Goal: Obtain resource: Obtain resource

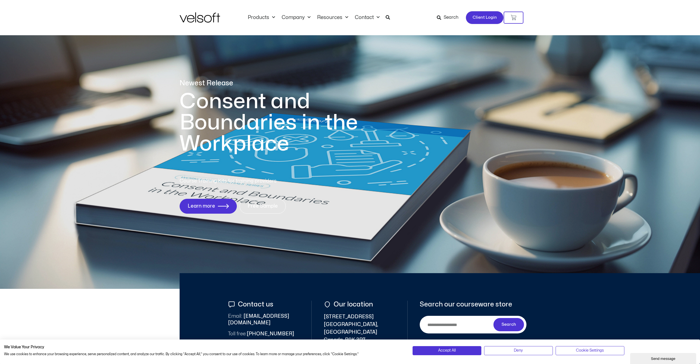
click at [492, 21] on span "Client Login" at bounding box center [485, 17] width 24 height 7
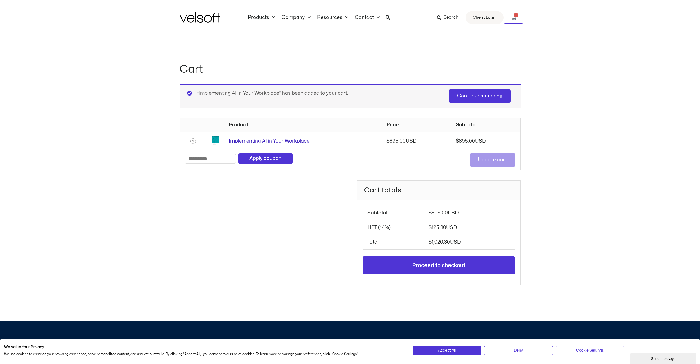
click at [263, 142] on link "Implementing AI in Your Workplace" at bounding box center [269, 141] width 81 height 5
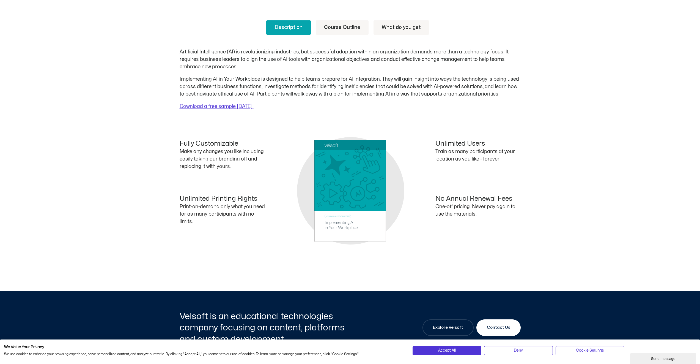
scroll to position [218, 0]
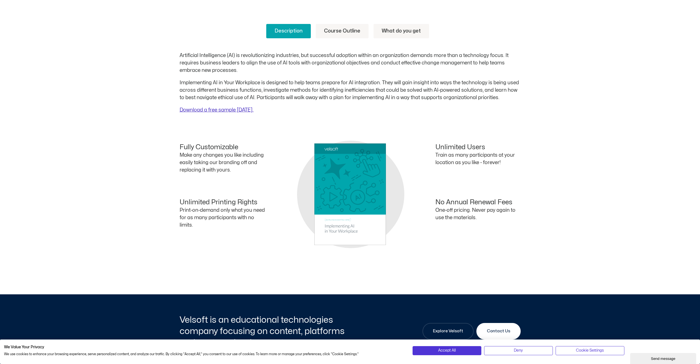
click at [229, 110] on link "Download a free sample today." at bounding box center [217, 110] width 74 height 5
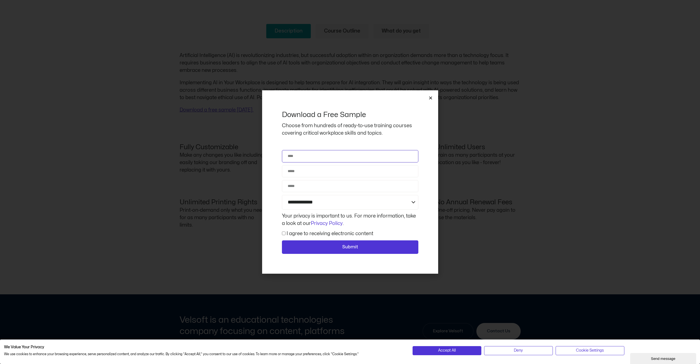
click at [310, 156] on input "Name" at bounding box center [350, 156] width 137 height 12
type input "**********"
click at [326, 202] on select "**********" at bounding box center [350, 202] width 137 height 15
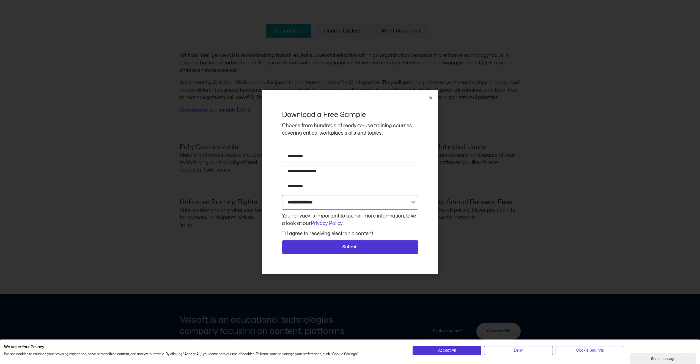
select select "**********"
click at [282, 195] on select "**********" at bounding box center [350, 202] width 137 height 15
click at [312, 245] on span "Submit" at bounding box center [350, 247] width 122 height 7
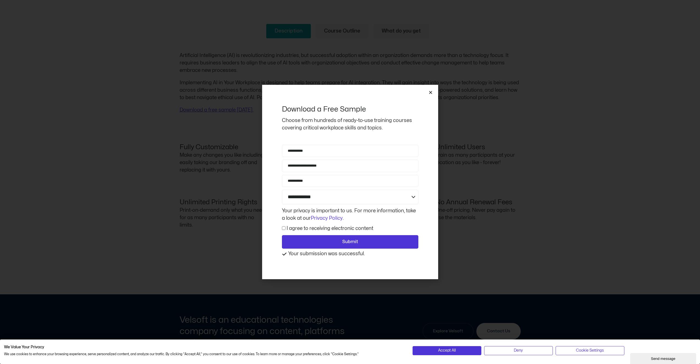
click at [431, 93] on icon "Close" at bounding box center [431, 92] width 4 height 4
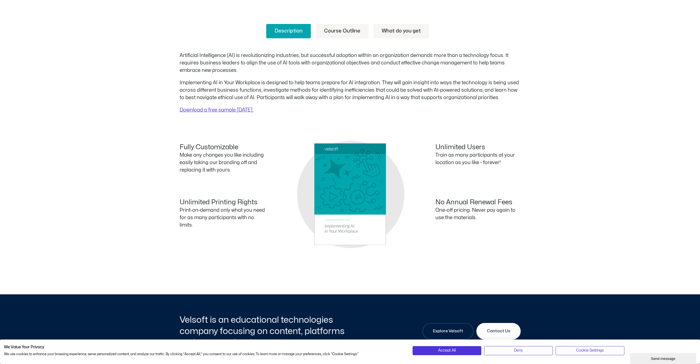
click at [347, 30] on link "Course Outline" at bounding box center [342, 31] width 53 height 14
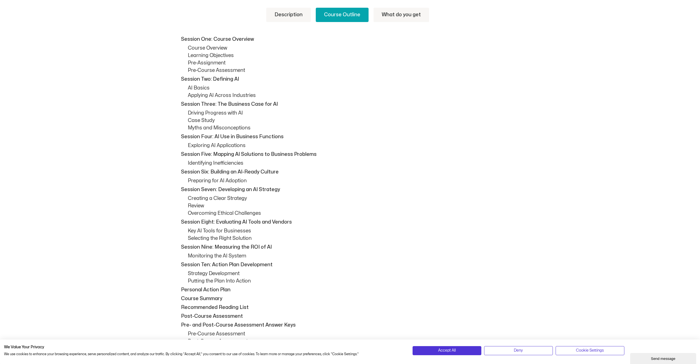
scroll to position [167, 0]
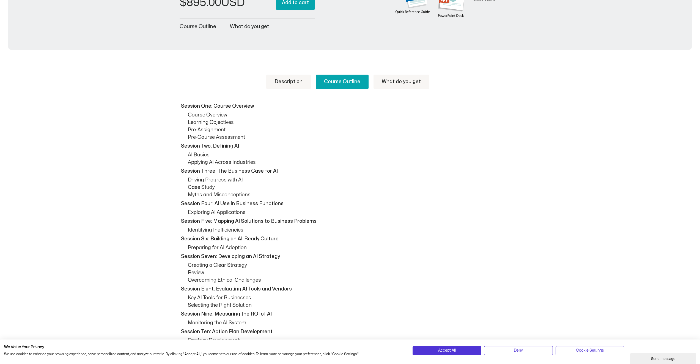
click at [408, 80] on link "What do you get" at bounding box center [402, 82] width 56 height 14
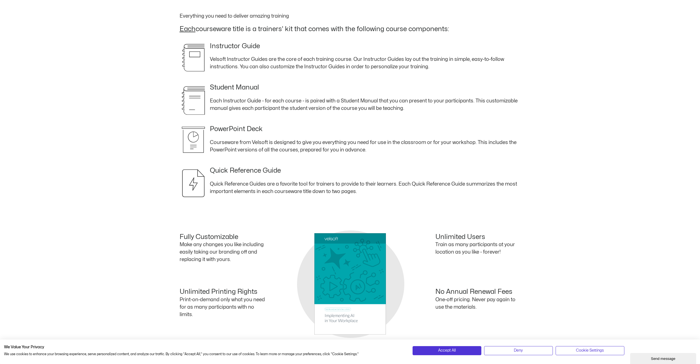
scroll to position [261, 0]
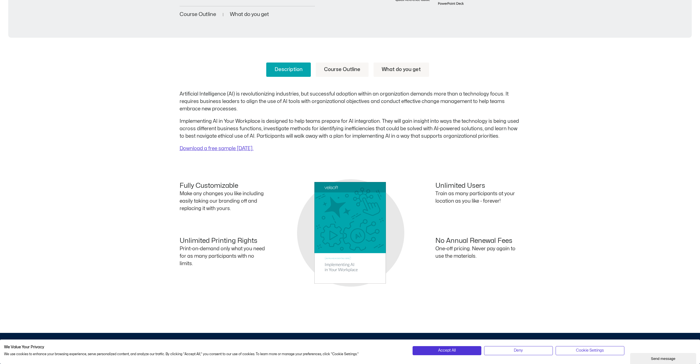
click at [347, 73] on link "Course Outline" at bounding box center [342, 69] width 53 height 14
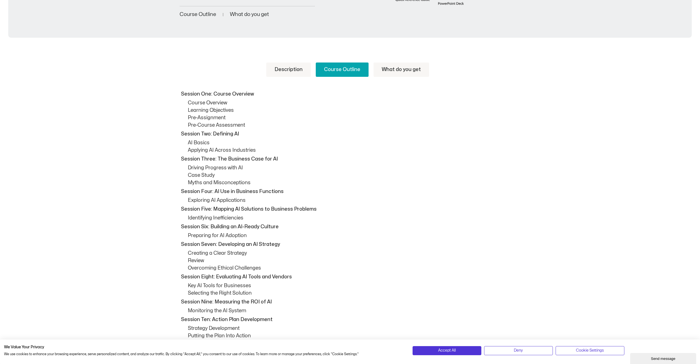
click at [387, 71] on link "What do you get" at bounding box center [402, 69] width 56 height 14
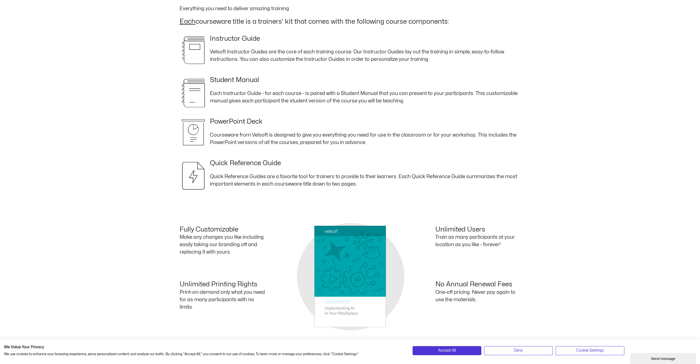
scroll to position [173, 0]
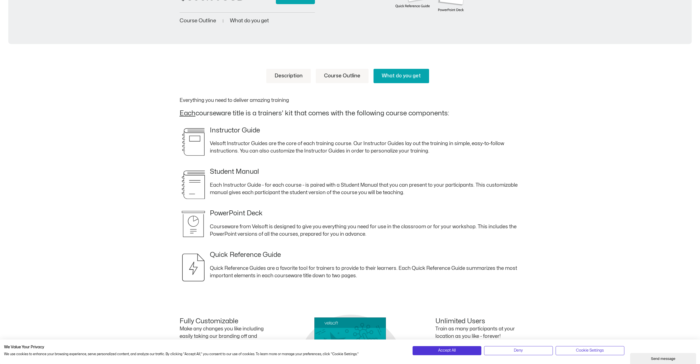
click at [340, 77] on link "Course Outline" at bounding box center [342, 76] width 53 height 14
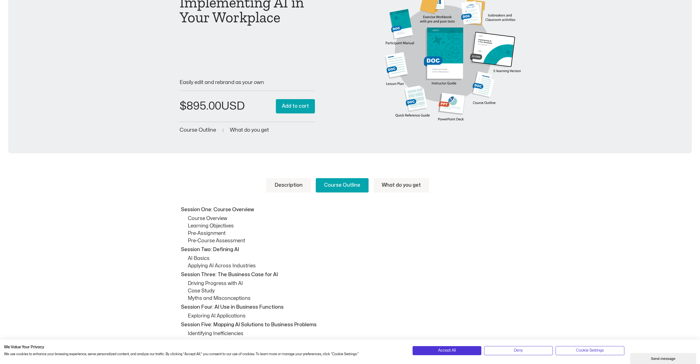
scroll to position [0, 0]
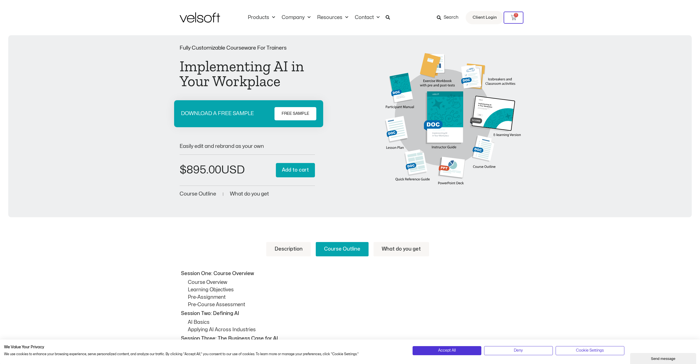
click at [288, 111] on span "FREE SAMPLE" at bounding box center [296, 113] width 28 height 7
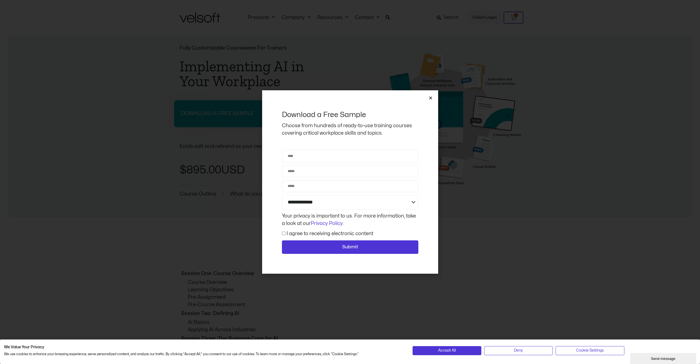
click at [430, 99] on icon "Close" at bounding box center [431, 98] width 4 height 4
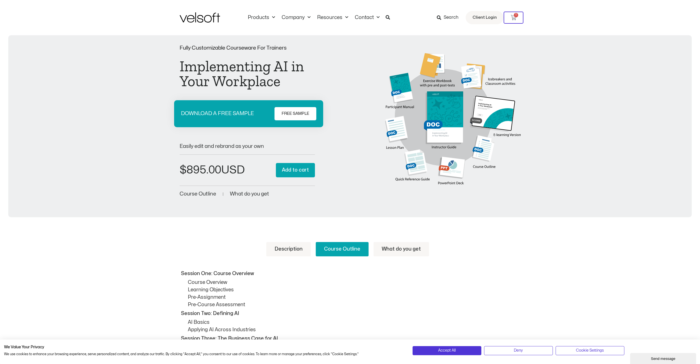
click at [282, 112] on span "FREE SAMPLE" at bounding box center [296, 113] width 28 height 7
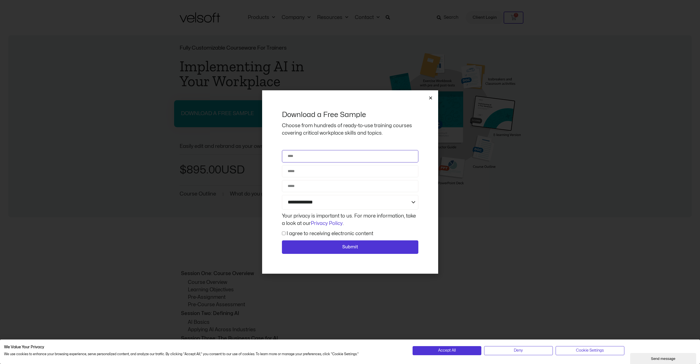
click at [307, 155] on input "Name" at bounding box center [350, 156] width 137 height 12
type input "**********"
click at [302, 202] on select "**********" at bounding box center [350, 202] width 137 height 15
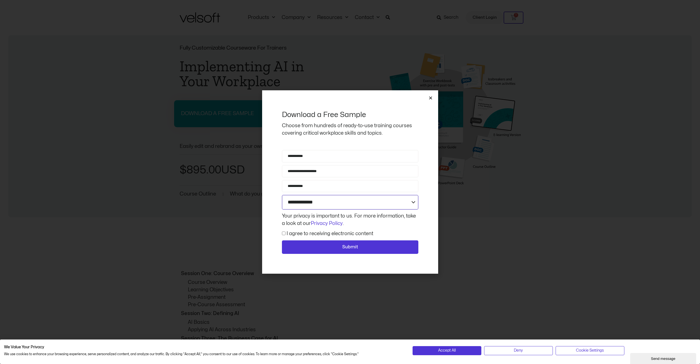
select select "**********"
click at [282, 195] on select "**********" at bounding box center [350, 202] width 137 height 15
click at [328, 245] on span "Submit" at bounding box center [350, 247] width 122 height 7
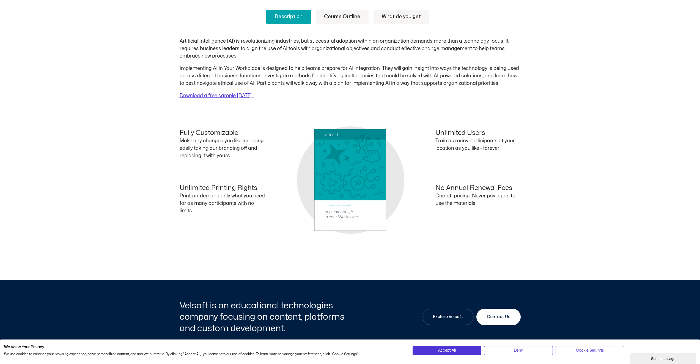
scroll to position [327, 0]
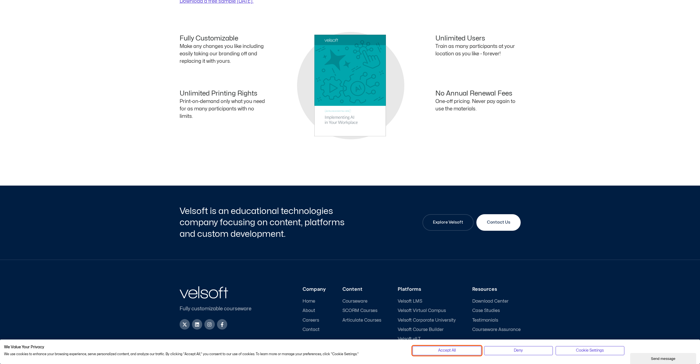
click at [467, 352] on button "Accept All" at bounding box center [447, 350] width 69 height 9
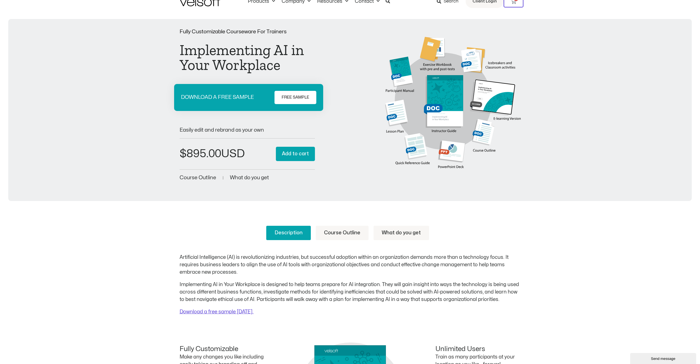
scroll to position [0, 0]
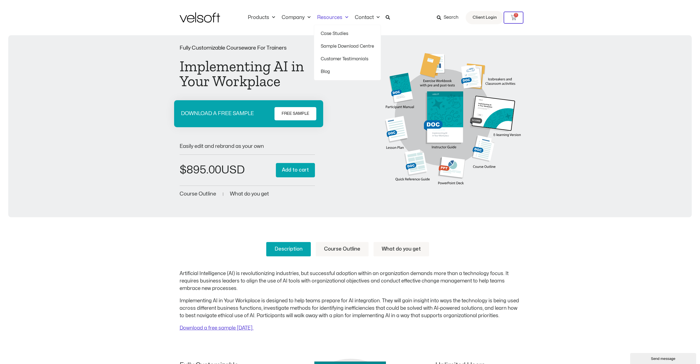
click at [349, 47] on link "Sample Download Centre" at bounding box center [347, 46] width 53 height 13
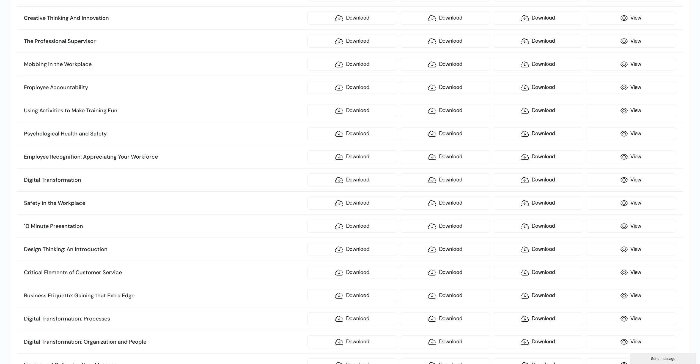
scroll to position [1269, 0]
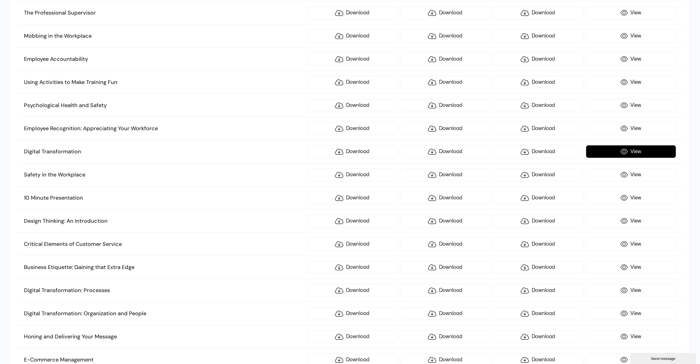
click at [636, 153] on link "View" at bounding box center [631, 151] width 90 height 13
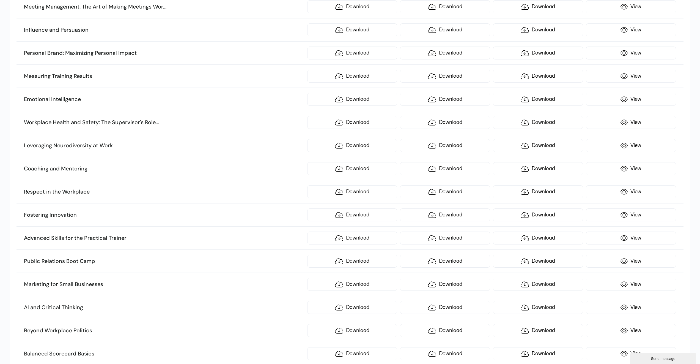
scroll to position [1919, 0]
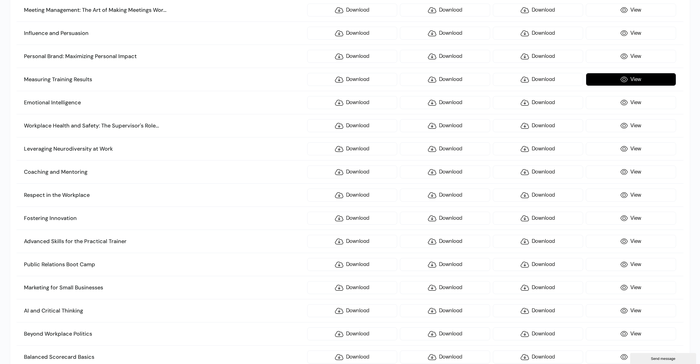
click at [631, 80] on link "View" at bounding box center [631, 79] width 90 height 13
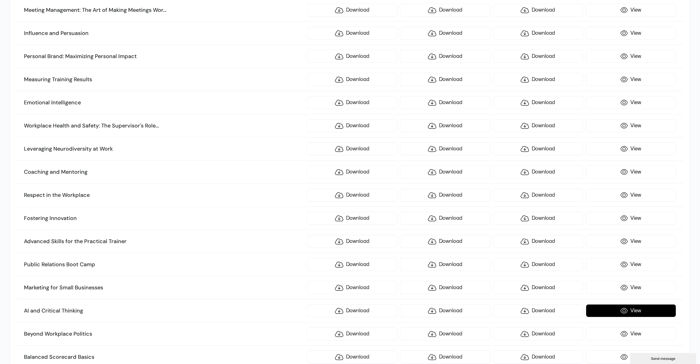
click at [630, 308] on link "View" at bounding box center [631, 310] width 90 height 13
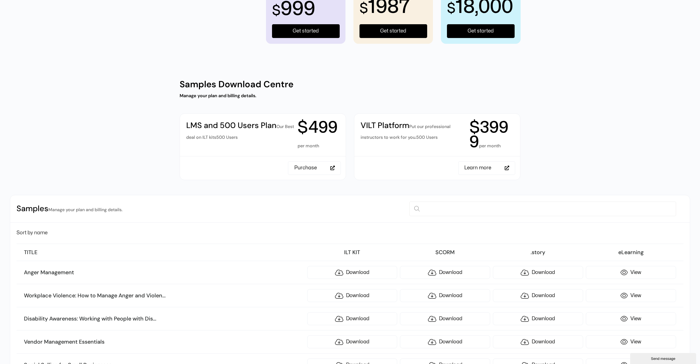
scroll to position [0, 0]
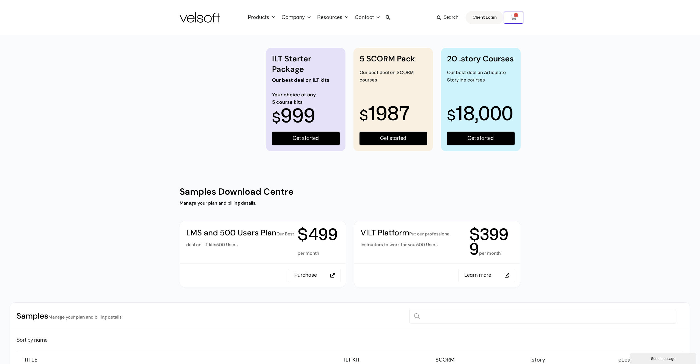
click at [243, 83] on div at bounding box center [219, 99] width 79 height 103
click at [481, 138] on span "Get started" at bounding box center [481, 138] width 26 height 7
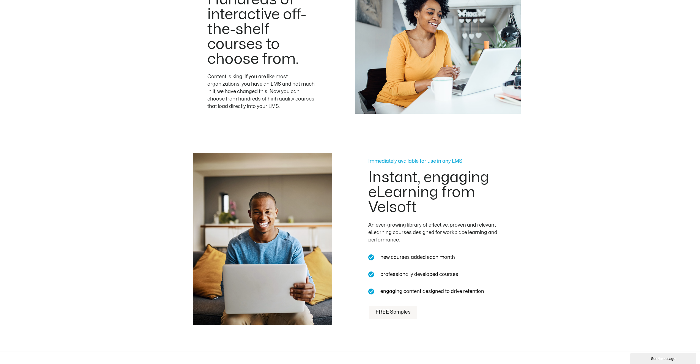
scroll to position [495, 0]
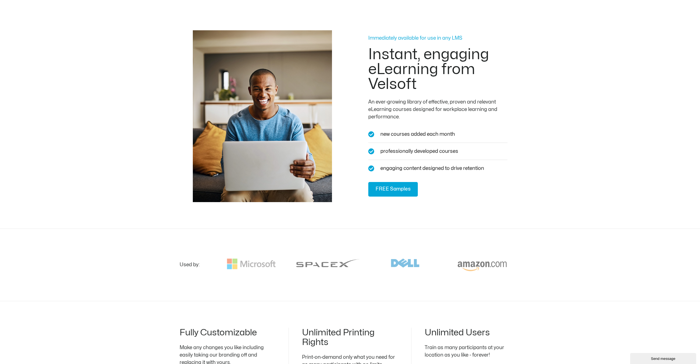
click at [404, 185] on span "FREE Samples" at bounding box center [393, 189] width 35 height 8
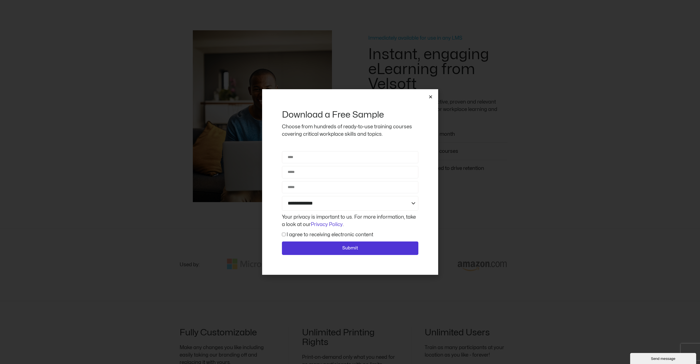
click at [431, 98] on icon "Close" at bounding box center [431, 97] width 4 height 4
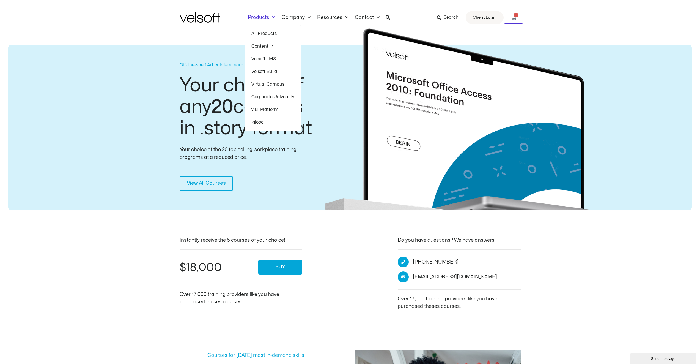
click at [266, 18] on link "Products" at bounding box center [262, 18] width 34 height 6
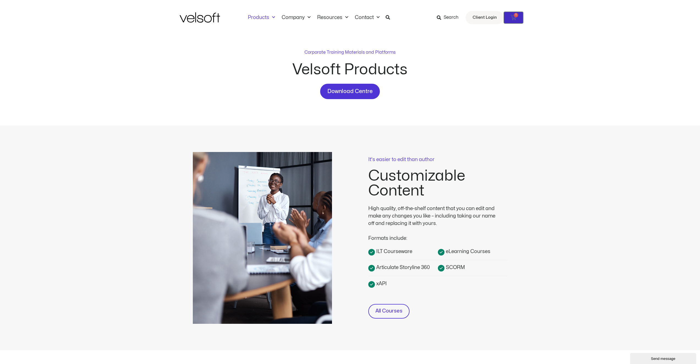
click at [513, 18] on icon at bounding box center [514, 18] width 6 height 6
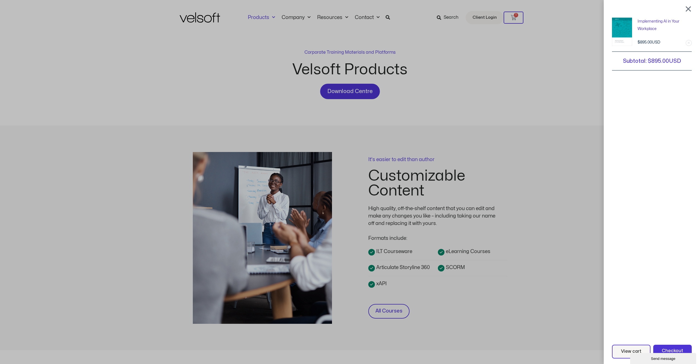
click at [692, 44] on link "Remove this item" at bounding box center [689, 43] width 6 height 6
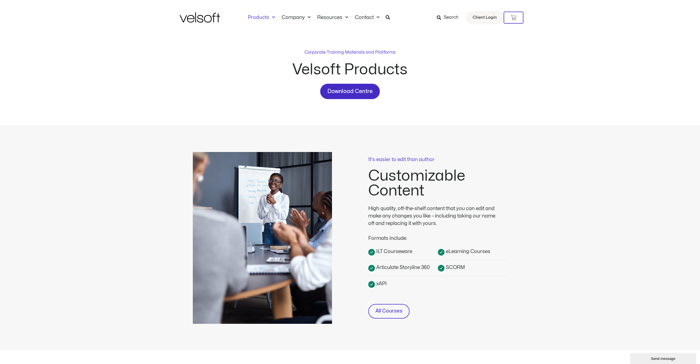
click at [365, 91] on span "Download Centre" at bounding box center [350, 91] width 45 height 9
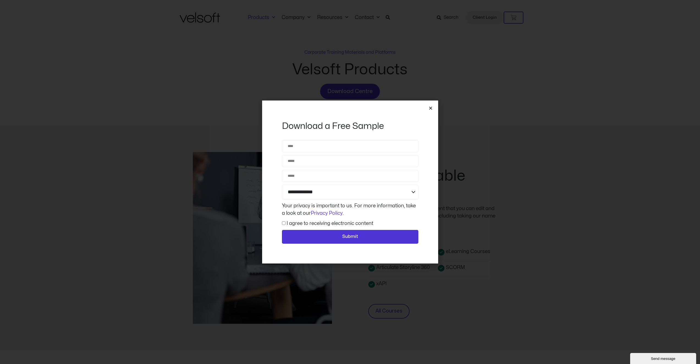
click at [432, 108] on icon "Close" at bounding box center [431, 108] width 4 height 4
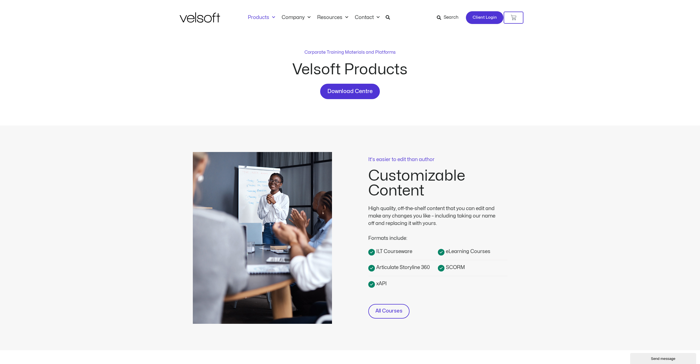
click at [484, 20] on span "Client Login" at bounding box center [485, 17] width 24 height 7
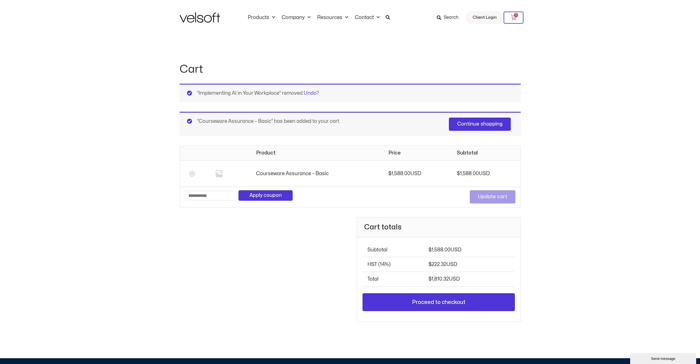
click at [191, 121] on div "“Courseware Assurance – Basic” has been added to your cart. Continue shopping" at bounding box center [350, 124] width 341 height 24
click at [189, 121] on div "“Courseware Assurance – Basic” has been added to your cart. Continue shopping" at bounding box center [350, 124] width 341 height 24
